Goal: Information Seeking & Learning: Learn about a topic

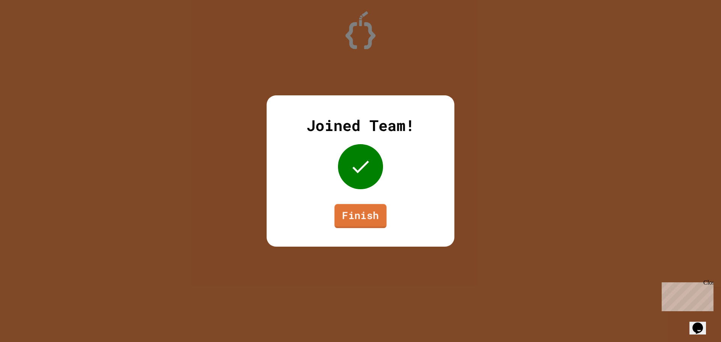
click at [370, 220] on link "Finish" at bounding box center [361, 216] width 52 height 24
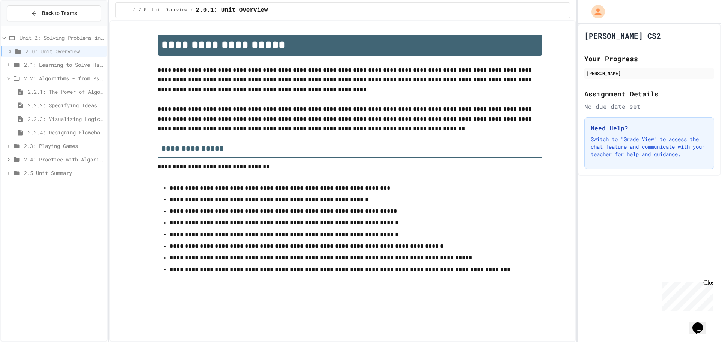
click at [30, 53] on span "2.0: Unit Overview" at bounding box center [65, 51] width 79 height 8
click at [28, 53] on span "2.0: Unit Overview" at bounding box center [64, 51] width 80 height 8
click at [32, 64] on span "2.1: Learning to Solve Hard Problems" at bounding box center [64, 65] width 80 height 8
click at [33, 68] on span "2.1: Learning to Solve Hard Problems" at bounding box center [64, 65] width 80 height 8
click at [31, 79] on span "2.2: Algorithms - from Pseudocode to Flowcharts" at bounding box center [64, 78] width 80 height 8
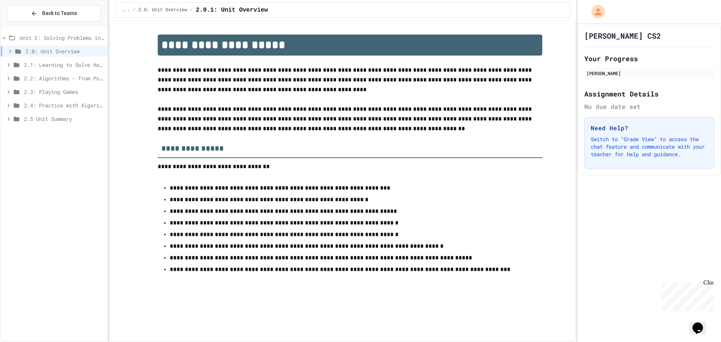
click at [53, 88] on div "2.3: Playing Games" at bounding box center [54, 91] width 106 height 11
click at [56, 106] on span "2.3.1: Understanding Games with Flowcharts" at bounding box center [66, 105] width 76 height 8
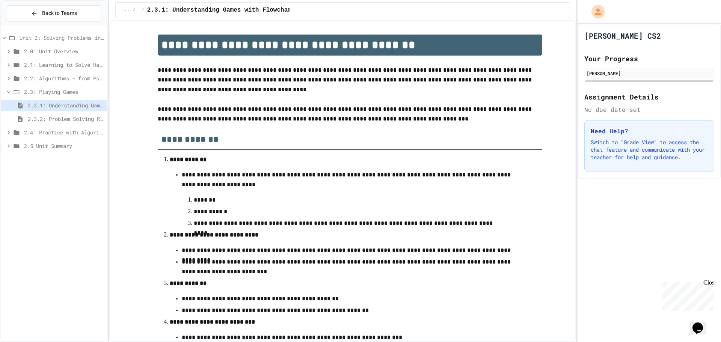
click at [60, 120] on span "2.3.2: Problem Solving Reflection" at bounding box center [66, 119] width 76 height 8
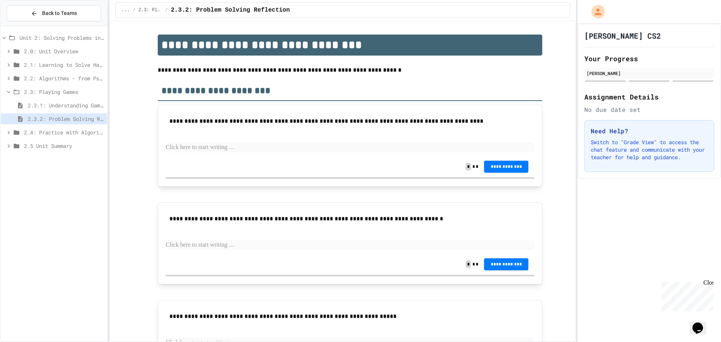
click at [54, 100] on div "2.3: Playing Games" at bounding box center [54, 93] width 106 height 14
click at [54, 94] on span "2.3: Playing Games" at bounding box center [64, 92] width 80 height 8
click at [54, 82] on span "2.2: Algorithms - from Pseudocode to Flowcharts" at bounding box center [64, 78] width 80 height 8
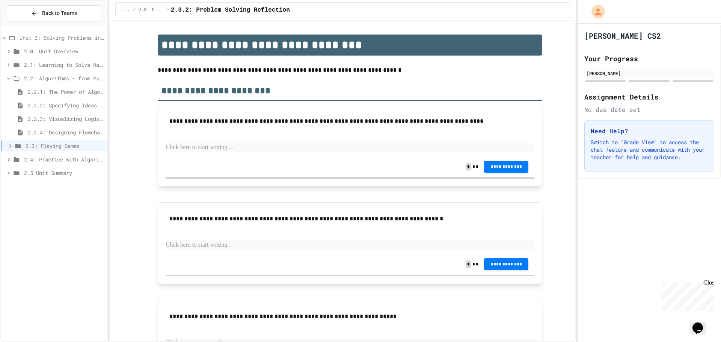
click at [62, 104] on span "2.2.2: Specifying Ideas with Pseudocode" at bounding box center [66, 105] width 76 height 8
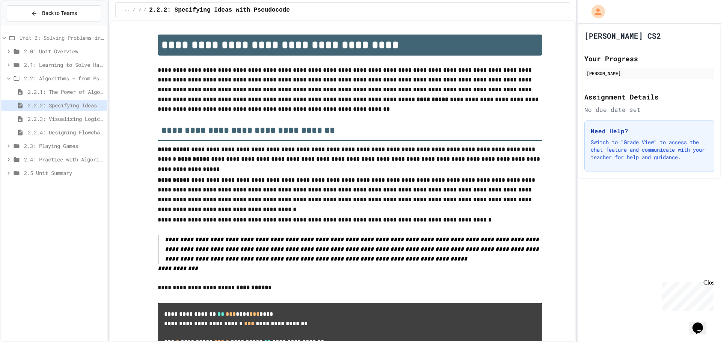
click at [65, 128] on div "2.2.4: Designing Flowcharts" at bounding box center [54, 132] width 106 height 11
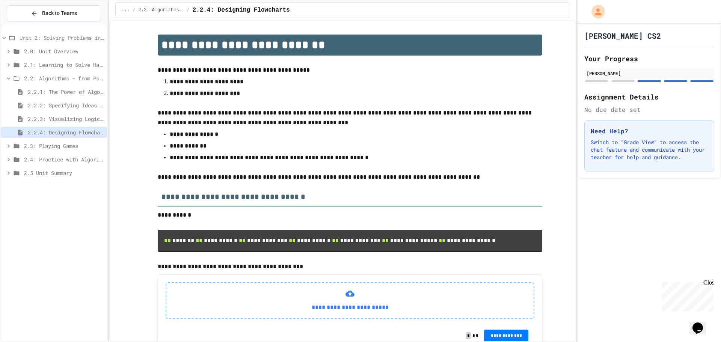
click at [59, 75] on span "2.2: Algorithms - from Pseudocode to Flowcharts" at bounding box center [64, 78] width 80 height 8
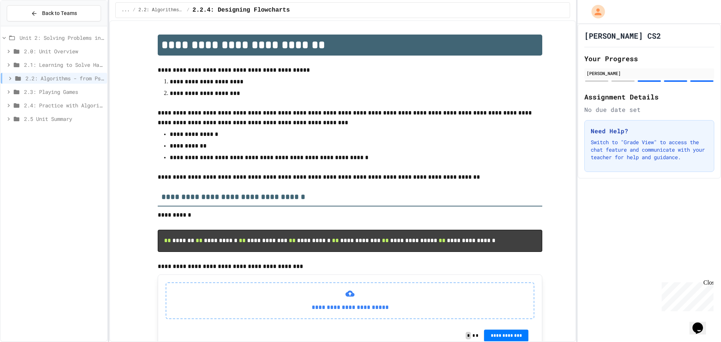
click at [52, 92] on span "2.3: Playing Games" at bounding box center [64, 92] width 80 height 8
click at [66, 107] on span "2.3.1: Understanding Games with Flowcharts" at bounding box center [66, 105] width 76 height 8
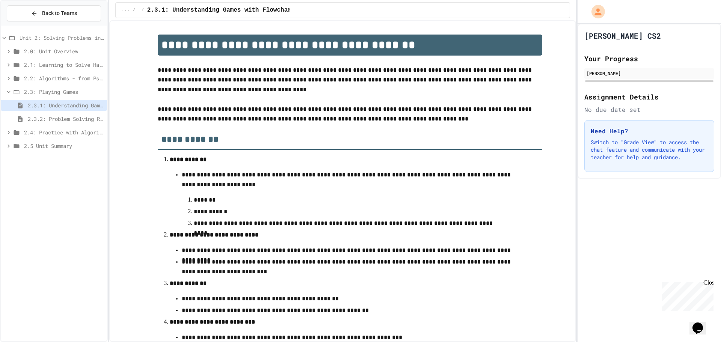
click at [51, 114] on div "2.3.2: Problem Solving Reflection" at bounding box center [54, 118] width 106 height 11
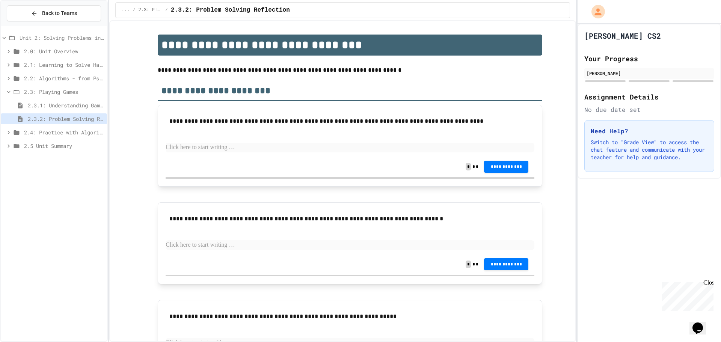
click at [210, 149] on p at bounding box center [350, 148] width 369 height 10
click at [505, 169] on button "**********" at bounding box center [506, 167] width 44 height 12
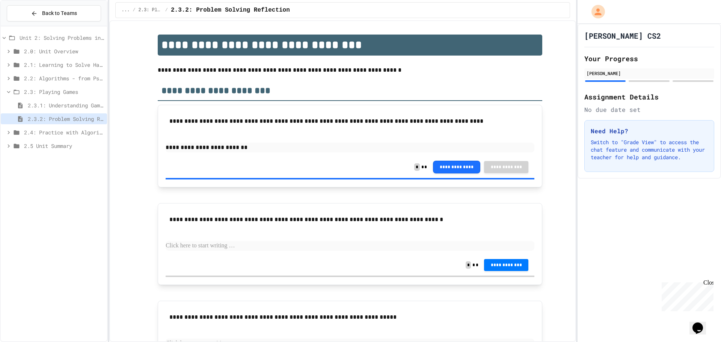
click at [260, 249] on p at bounding box center [350, 246] width 369 height 10
click at [497, 264] on span "**********" at bounding box center [506, 265] width 32 height 6
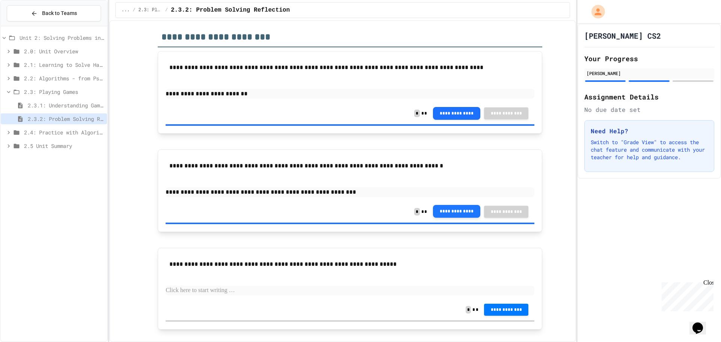
scroll to position [68, 0]
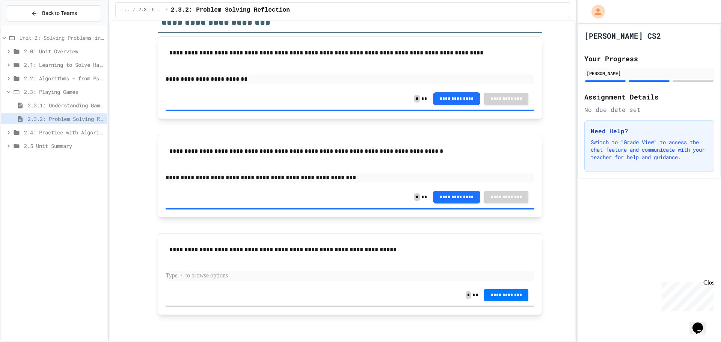
click at [354, 276] on p at bounding box center [350, 276] width 369 height 10
click at [506, 295] on span "**********" at bounding box center [506, 294] width 32 height 6
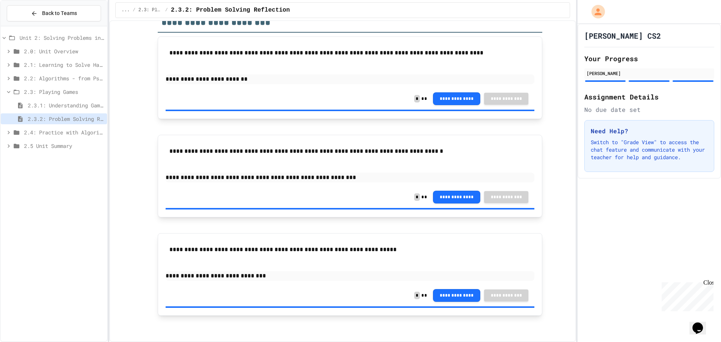
click at [34, 133] on span "2.4: Practice with Algorithms" at bounding box center [64, 132] width 80 height 8
click at [38, 148] on span "2.4.1: Algorithm Practice Exercises" at bounding box center [66, 146] width 76 height 8
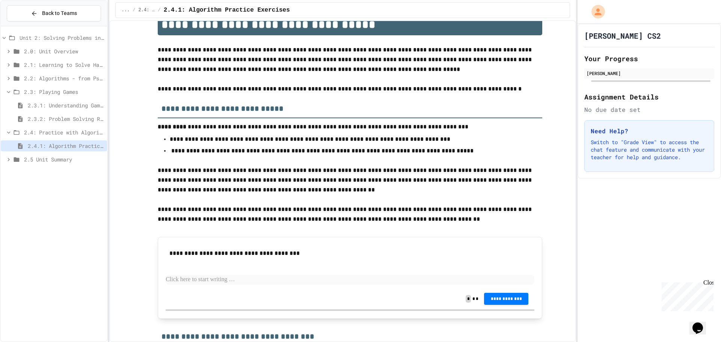
scroll to position [38, 0]
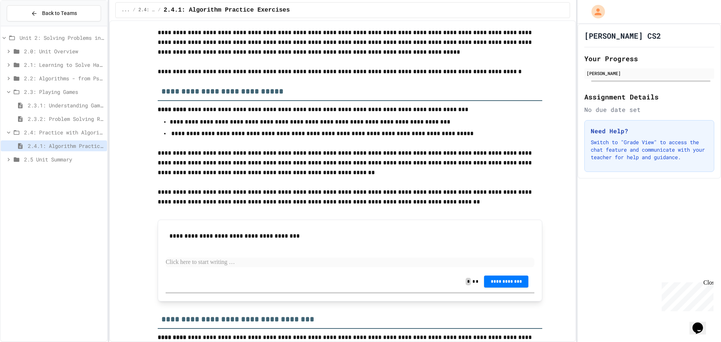
click at [210, 263] on p at bounding box center [350, 263] width 369 height 10
click at [503, 284] on span "**********" at bounding box center [506, 281] width 32 height 6
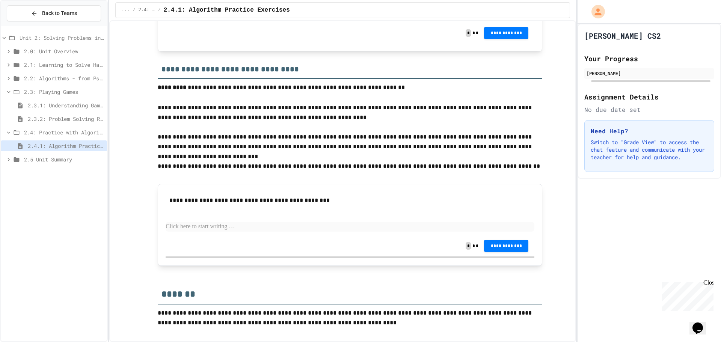
scroll to position [931, 0]
click at [292, 234] on div "**********" at bounding box center [350, 214] width 369 height 44
click at [287, 228] on p at bounding box center [350, 227] width 369 height 10
click at [510, 248] on span "**********" at bounding box center [506, 245] width 32 height 6
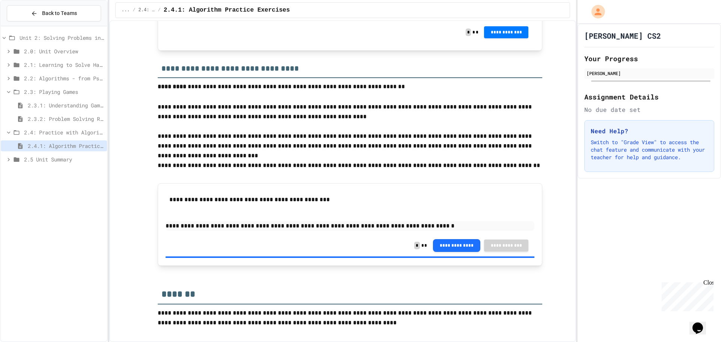
click at [44, 160] on span "2.5 Unit Summary" at bounding box center [64, 160] width 80 height 8
click at [47, 177] on div "2.5.1 Unit Summary" at bounding box center [54, 173] width 106 height 11
